Goal: Task Accomplishment & Management: Manage account settings

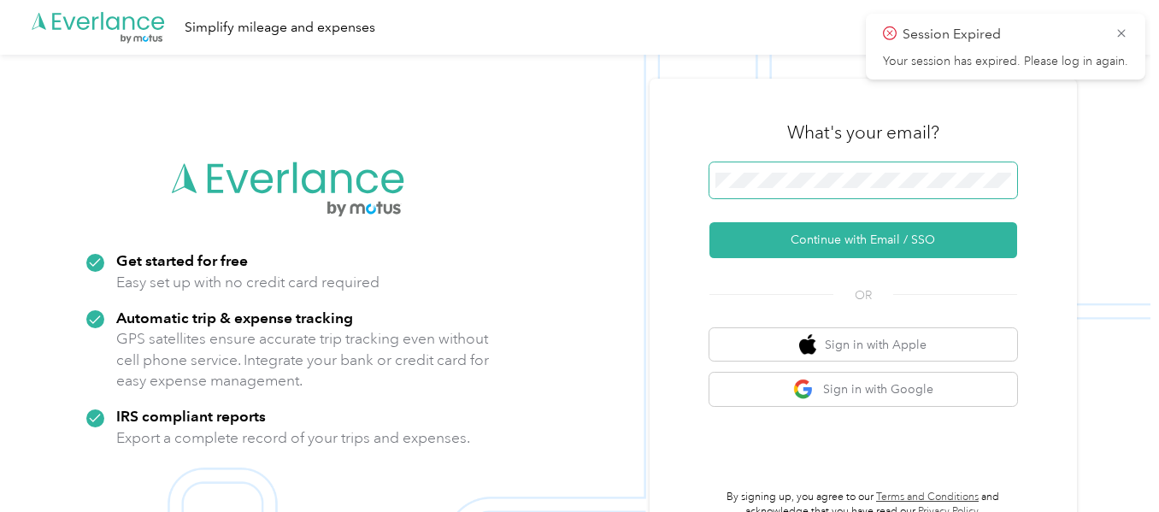
click at [803, 170] on span at bounding box center [863, 180] width 308 height 36
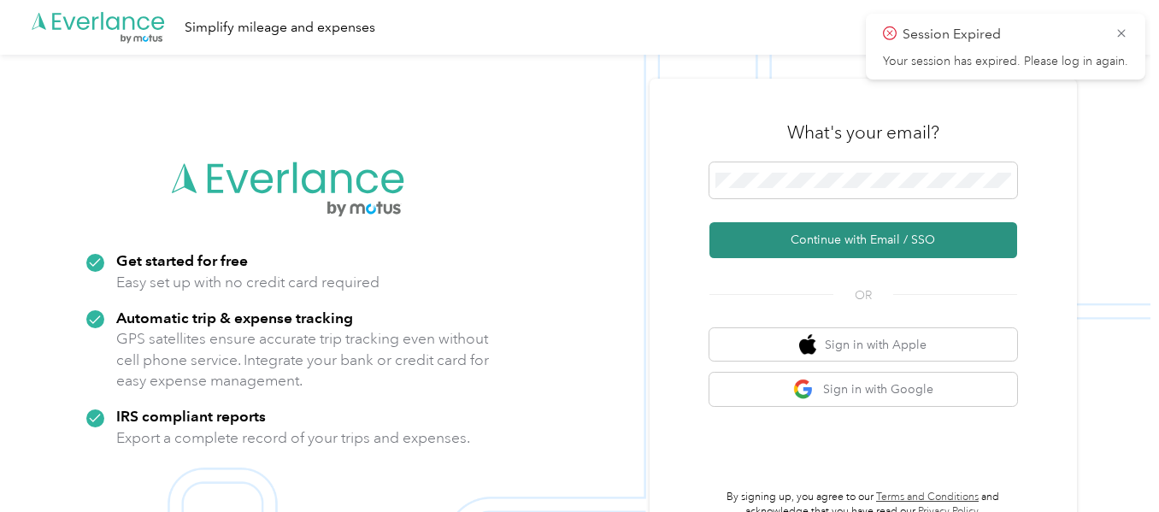
click at [749, 237] on button "Continue with Email / SSO" at bounding box center [863, 240] width 308 height 36
